Goal: Transaction & Acquisition: Subscribe to service/newsletter

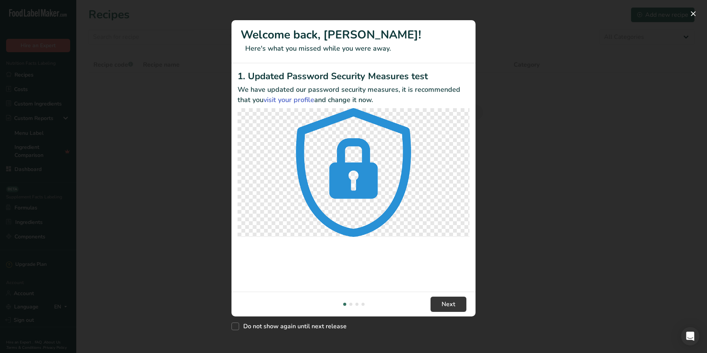
click at [193, 126] on div "New Features" at bounding box center [353, 176] width 707 height 353
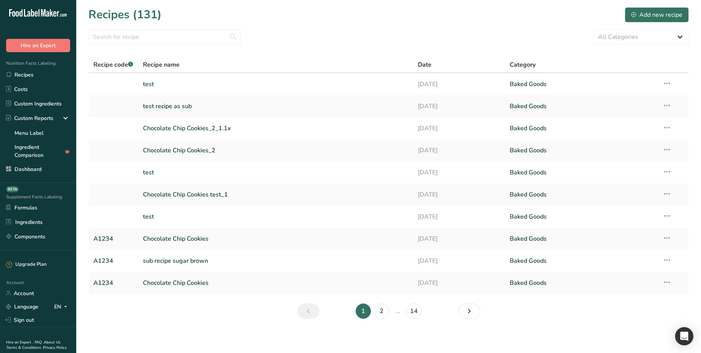
click at [29, 314] on link "Sign out" at bounding box center [38, 320] width 76 height 13
click at [32, 318] on link "Sign out" at bounding box center [38, 320] width 76 height 13
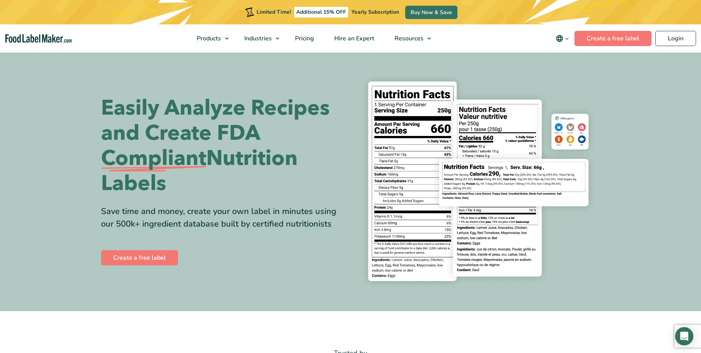
click at [433, 69] on section "Easily Analyze Recipes and Create FDA Compliant Nutrition Labels Save time and …" at bounding box center [350, 181] width 701 height 260
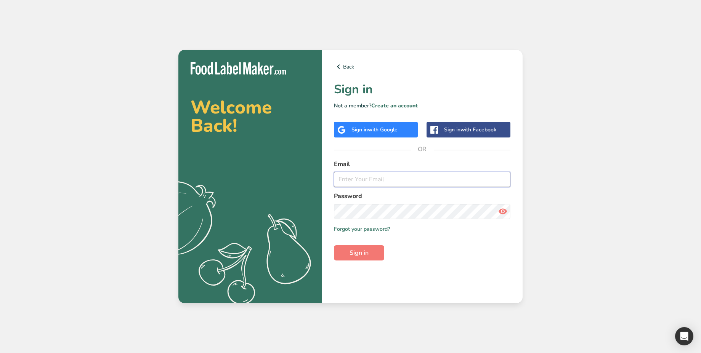
type input "[EMAIL_ADDRESS][DOMAIN_NAME]"
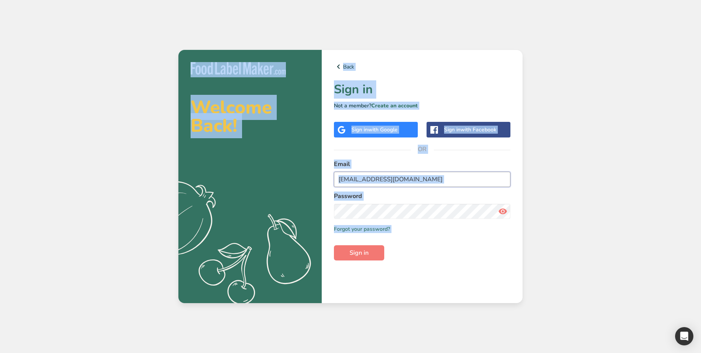
click at [421, 181] on input "[EMAIL_ADDRESS][DOMAIN_NAME]" at bounding box center [422, 179] width 176 height 15
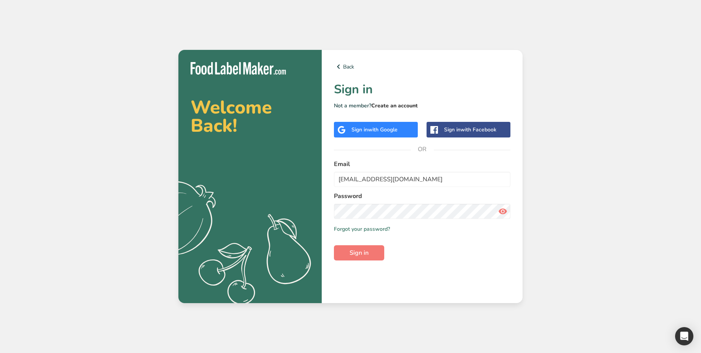
click at [385, 104] on link "Create an account" at bounding box center [394, 105] width 46 height 7
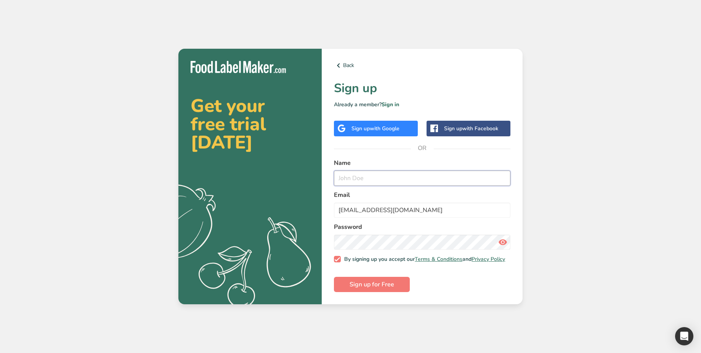
click at [375, 175] on input "text" at bounding box center [422, 178] width 176 height 15
click at [379, 208] on input "[EMAIL_ADDRESS][DOMAIN_NAME]" at bounding box center [422, 210] width 176 height 15
type input "[EMAIL_ADDRESS][DOMAIN_NAME]"
click at [375, 172] on input "text" at bounding box center [422, 178] width 176 height 15
paste input "[EMAIL_ADDRESS][DOMAIN_NAME]"
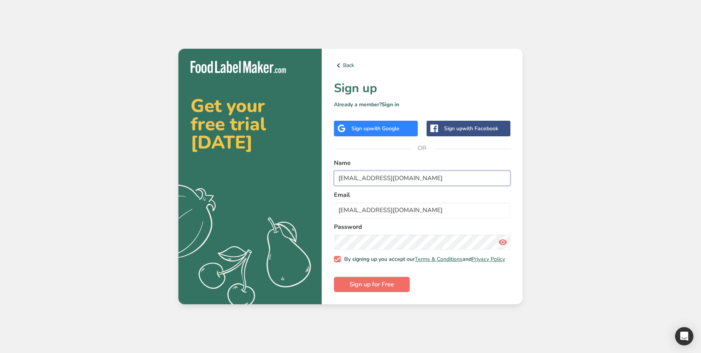
type input "[EMAIL_ADDRESS][DOMAIN_NAME]"
click at [382, 284] on span "Sign up for Free" at bounding box center [371, 284] width 45 height 9
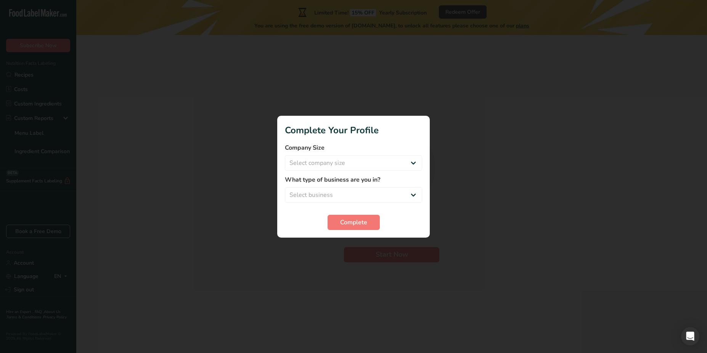
click at [366, 171] on form "Company Size Select company size Over 500 Employees test 1 1 Fewer than 10 Empl…" at bounding box center [353, 186] width 137 height 87
select select "4"
click at [285, 155] on select "Select company size Over 500 Employees test 1 1 Fewer than 10 Employees Fewer t…" at bounding box center [353, 162] width 137 height 15
select select "1"
click at [285, 187] on select "Select business Packaged Food Manufacturer Restaurant & Cafe Bakery Meal Plans …" at bounding box center [353, 194] width 137 height 15
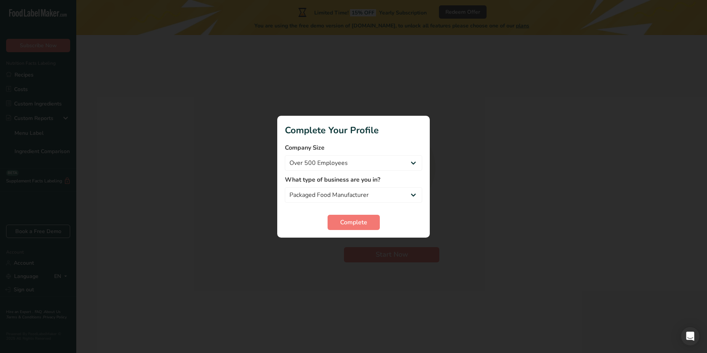
click at [380, 208] on form "Company Size Over 500 Employees test 1 1 Fewer than 10 Employees Fewer than 10 …" at bounding box center [353, 186] width 137 height 87
click at [360, 220] on span "Complete" at bounding box center [353, 222] width 27 height 9
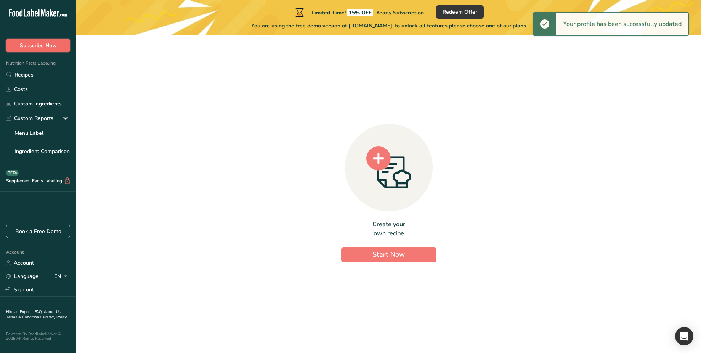
click at [45, 49] on span "Subscribe Now" at bounding box center [38, 46] width 37 height 8
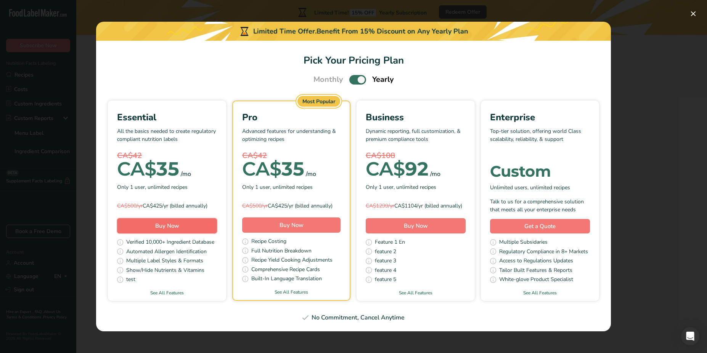
click at [171, 230] on span "Buy Now" at bounding box center [167, 226] width 24 height 8
